Goal: Task Accomplishment & Management: Use online tool/utility

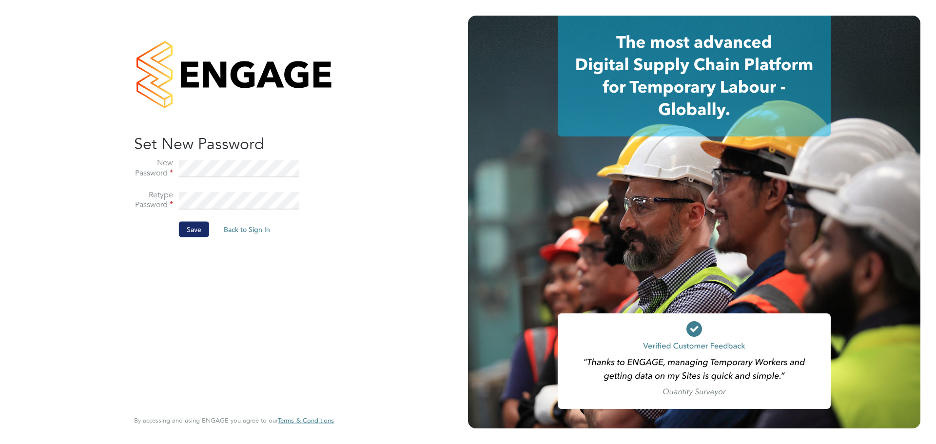
click at [195, 229] on button "Save" at bounding box center [194, 230] width 30 height 16
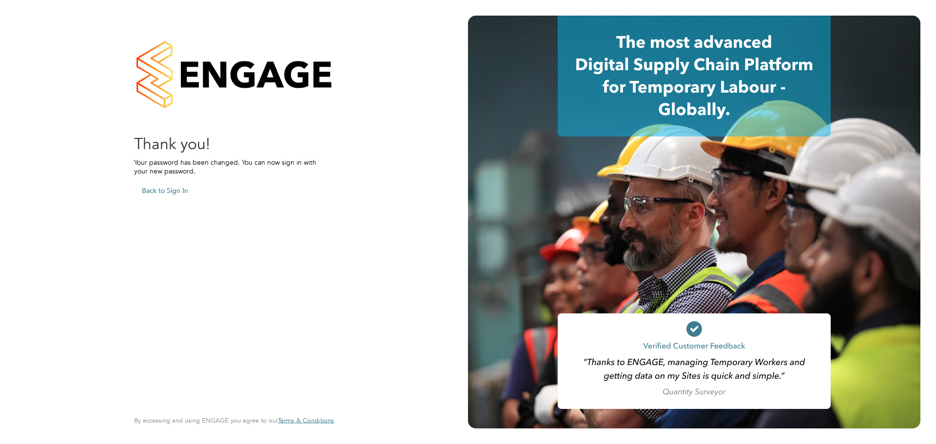
click at [174, 190] on button "Back to Sign In" at bounding box center [165, 191] width 62 height 16
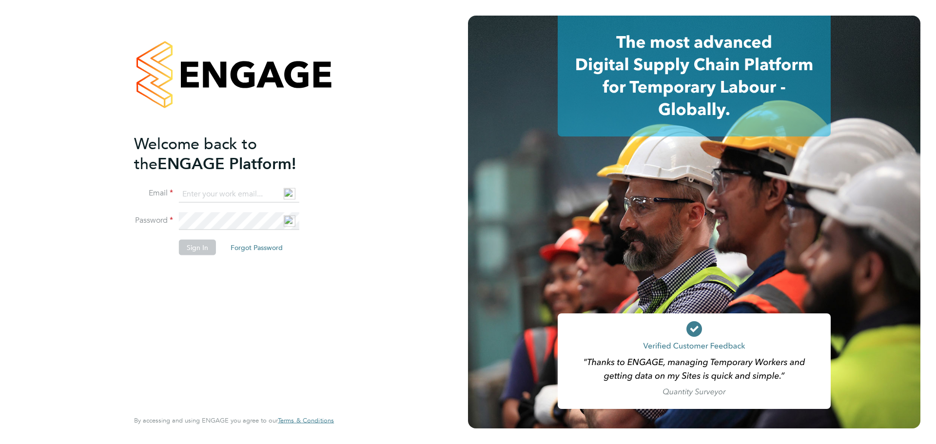
click at [189, 192] on input at bounding box center [239, 194] width 120 height 18
type input "pebuka734@gmail.com"
click at [210, 248] on button "Sign In" at bounding box center [197, 247] width 37 height 16
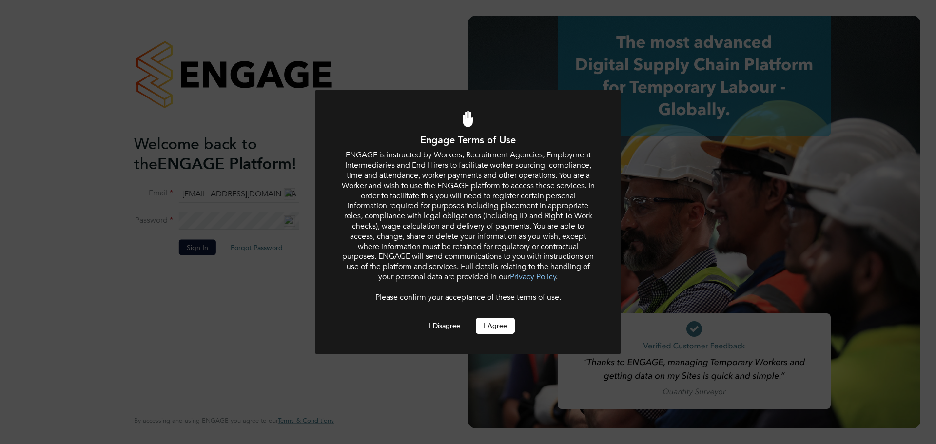
click at [501, 324] on button "I Agree" at bounding box center [495, 326] width 39 height 16
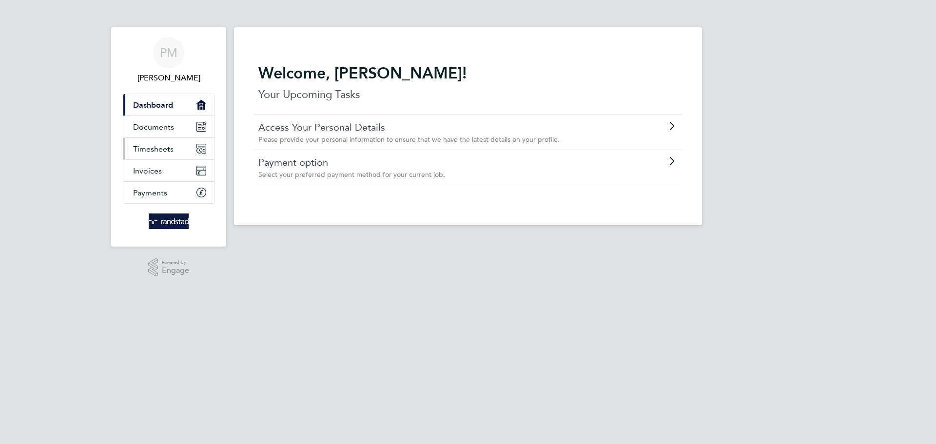
click at [168, 147] on span "Timesheets" at bounding box center [153, 148] width 40 height 9
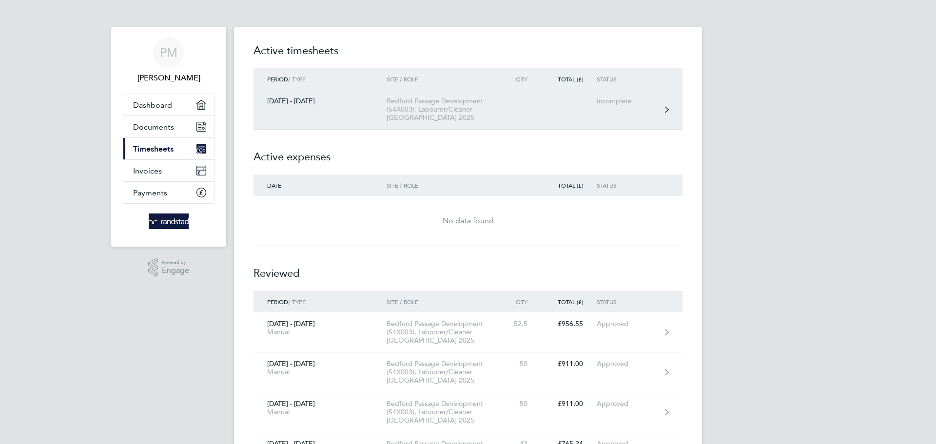
click at [604, 105] on link "[DATE] - [DATE] Bedford Passage Development (54X003), Labourer/Cleaner [GEOGRAP…" at bounding box center [467, 110] width 429 height 40
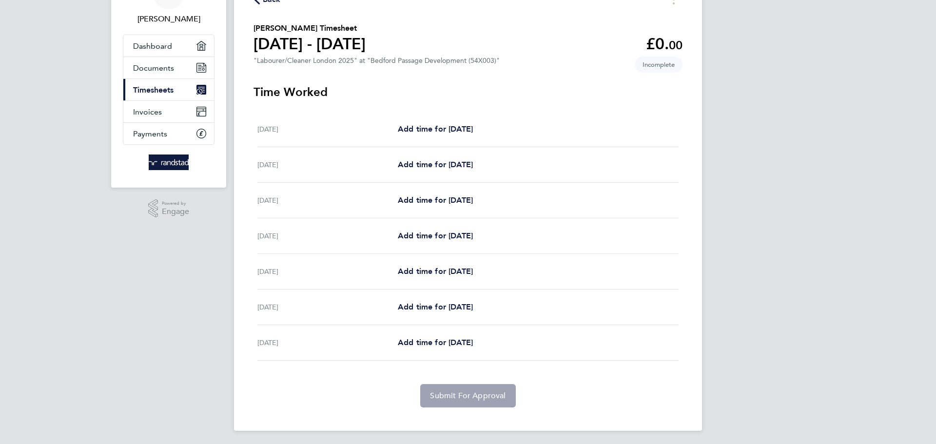
scroll to position [61, 0]
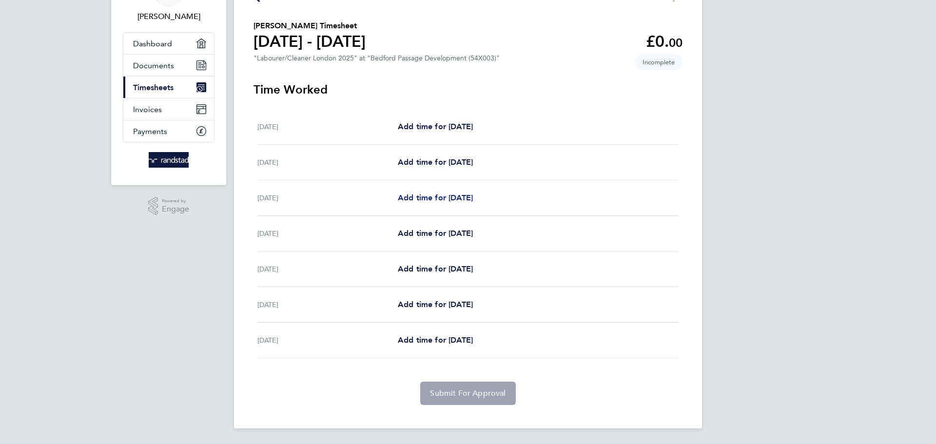
click at [421, 197] on span "Add time for [DATE]" at bounding box center [435, 197] width 75 height 9
select select "30"
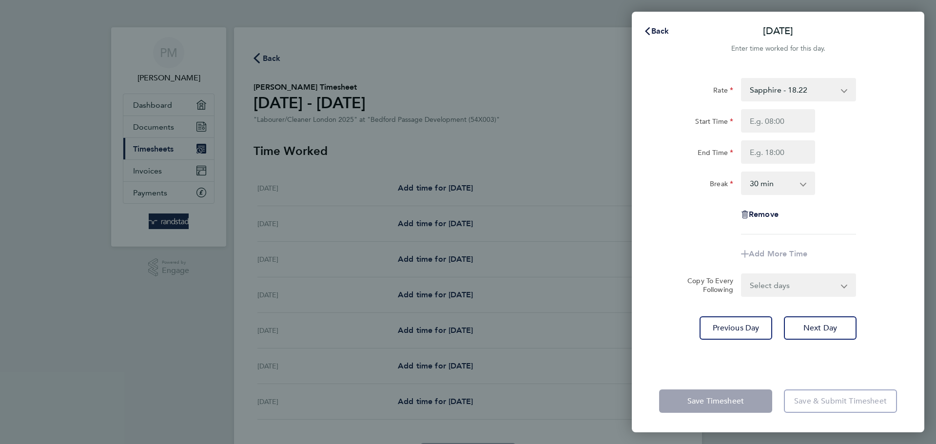
click at [551, 166] on div "Back [DATE] Enter time worked for this day. Rate Sapphire - 18.22 Overtime 2 - …" at bounding box center [468, 222] width 936 height 444
click at [660, 31] on span "Back" at bounding box center [660, 30] width 18 height 9
